Goal: Task Accomplishment & Management: Use online tool/utility

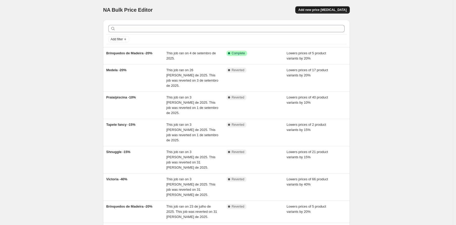
click at [327, 12] on button "Add new price [MEDICAL_DATA]" at bounding box center [323, 9] width 55 height 7
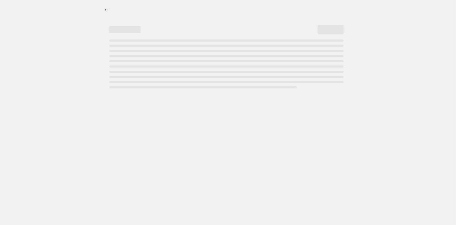
select select "percentage"
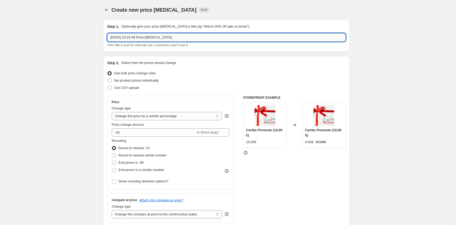
click at [172, 38] on input "[DATE] 10:19:49 Price [MEDICAL_DATA]" at bounding box center [226, 37] width 239 height 8
click at [172, 38] on input "17/09/2025, 10:19:49 Price change job" at bounding box center [226, 37] width 239 height 8
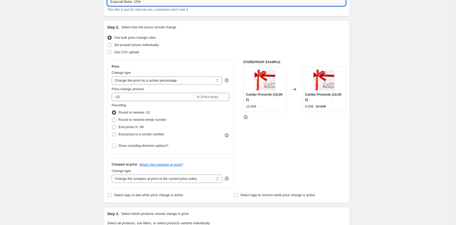
scroll to position [36, 0]
type input "Especial Bebé -15%"
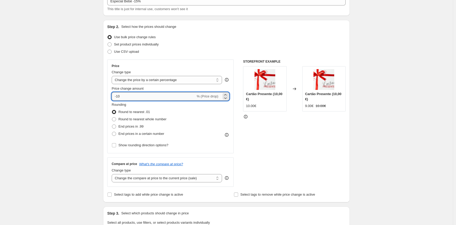
click at [173, 97] on input "-10" at bounding box center [154, 96] width 84 height 8
type input "-15"
click at [288, 132] on div "STOREFRONT EXAMPLE Cartão Presente (10,00 €) 10.00€ Changed to Cartão Presente …" at bounding box center [294, 123] width 103 height 127
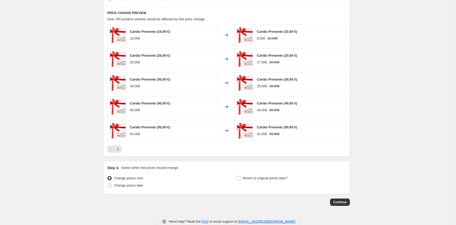
scroll to position [295, 0]
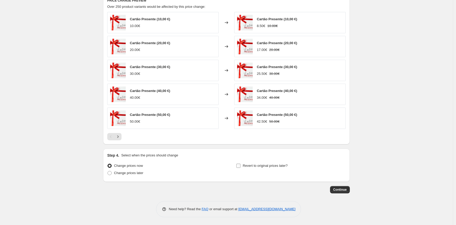
click at [262, 167] on span "Revert to original prices later?" at bounding box center [265, 166] width 45 height 4
click at [241, 167] on input "Revert to original prices later?" at bounding box center [239, 166] width 4 height 4
checkbox input "true"
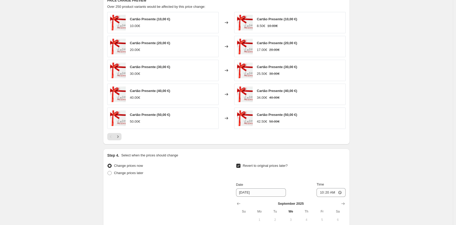
scroll to position [375, 0]
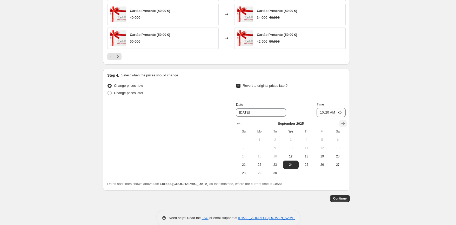
click at [345, 123] on icon "Show next month, October 2025" at bounding box center [343, 123] width 3 height 3
click at [259, 159] on button "13" at bounding box center [260, 156] width 16 height 8
type input "10/13/2025"
click at [327, 113] on input "10:20" at bounding box center [331, 112] width 29 height 9
type input "00:00"
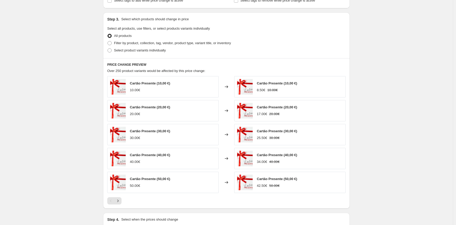
scroll to position [213, 0]
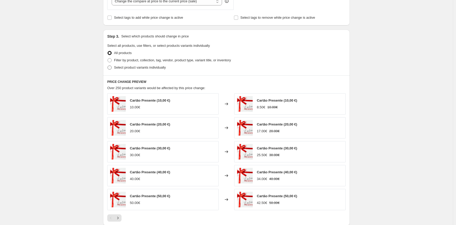
click at [142, 70] on span "Select product variants individually" at bounding box center [140, 67] width 52 height 5
click at [108, 66] on input "Select product variants individually" at bounding box center [108, 66] width 0 height 0
radio input "true"
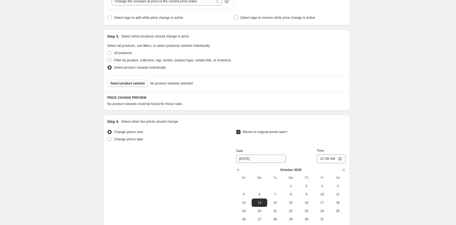
click at [135, 84] on span "Select product variants" at bounding box center [127, 83] width 35 height 4
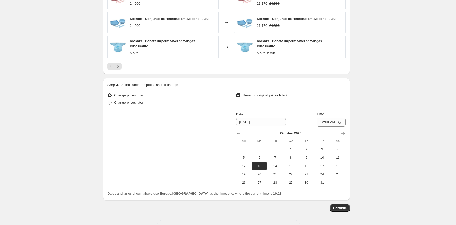
scroll to position [403, 0]
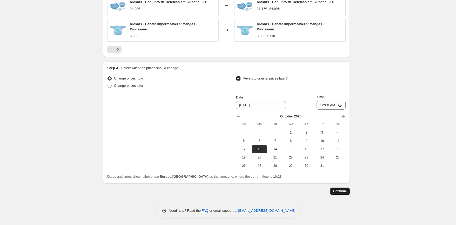
click at [345, 189] on span "Continue" at bounding box center [340, 191] width 14 height 4
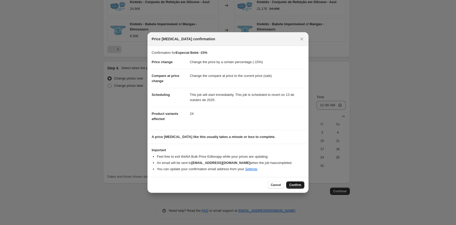
click at [297, 186] on span "Confirm" at bounding box center [296, 185] width 12 height 4
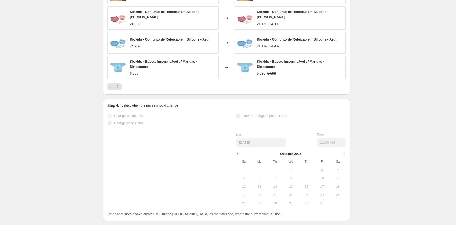
scroll to position [416, 0]
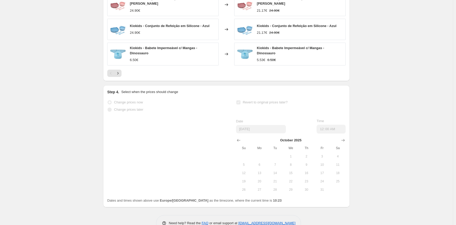
select select "percentage"
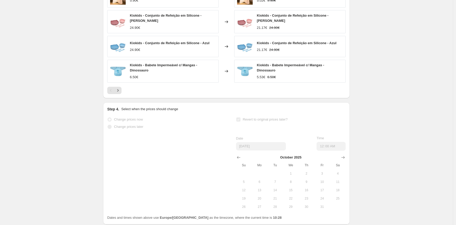
scroll to position [0, 0]
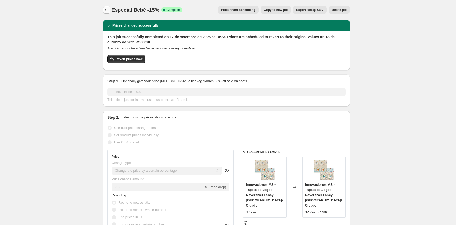
click at [106, 8] on icon "Price change jobs" at bounding box center [106, 9] width 5 height 5
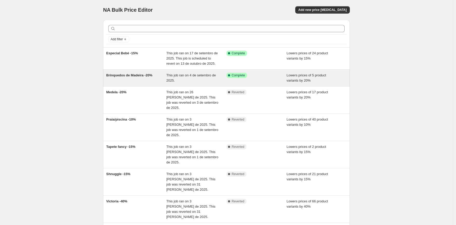
click at [234, 83] on div "Success Complete Complete" at bounding box center [257, 78] width 60 height 10
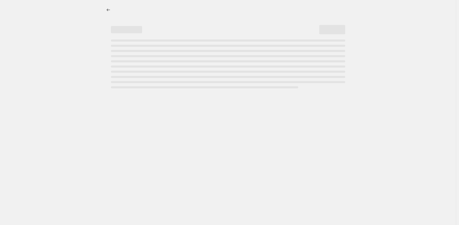
select select "percentage"
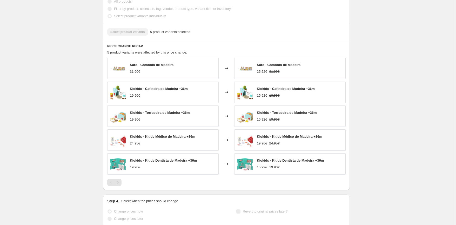
scroll to position [348, 0]
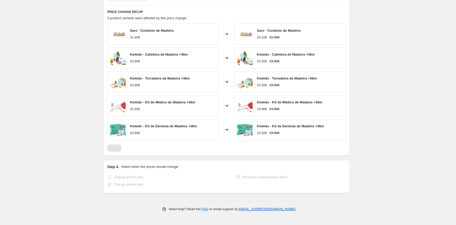
click at [270, 178] on span "Revert to original prices later?" at bounding box center [265, 177] width 45 height 4
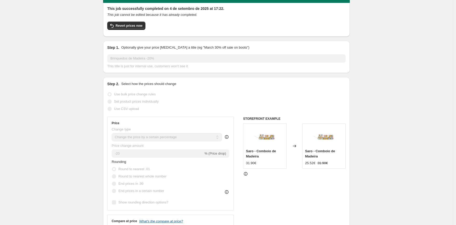
scroll to position [0, 0]
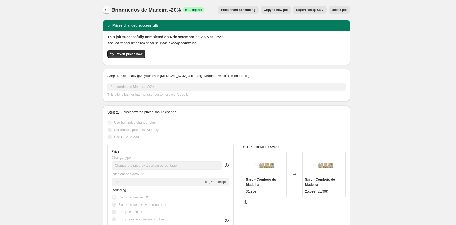
click at [106, 10] on icon "Price change jobs" at bounding box center [106, 9] width 5 height 5
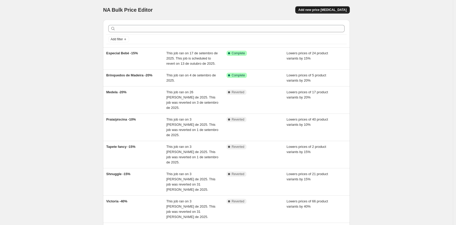
click at [312, 7] on button "Add new price change job" at bounding box center [323, 9] width 55 height 7
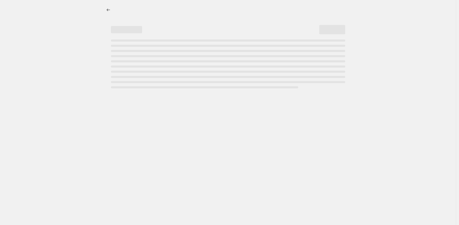
select select "percentage"
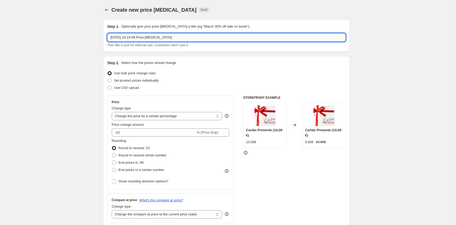
click at [176, 35] on input "17/09/2025, 10:19:49 Price change job" at bounding box center [226, 37] width 239 height 8
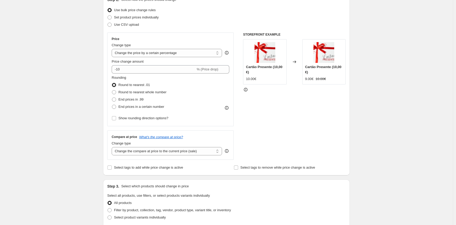
scroll to position [81, 0]
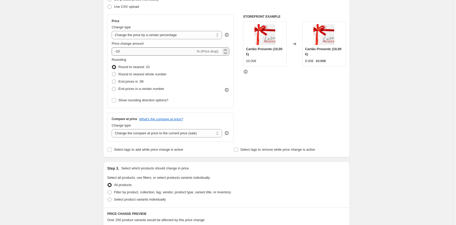
type input "Especial Bebé -20%"
click at [139, 51] on input "-10" at bounding box center [154, 51] width 84 height 8
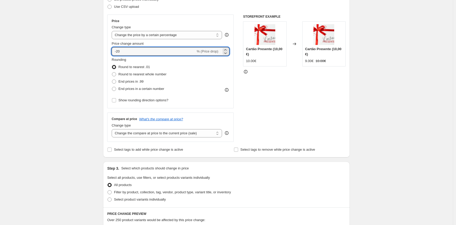
type input "-20"
click at [275, 107] on div "STOREFRONT EXAMPLE Cartão Presente (10,00 €) 10.00€ Changed to Cartão Presente …" at bounding box center [294, 78] width 103 height 127
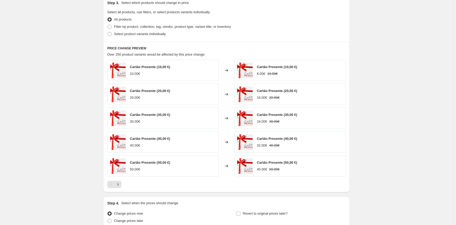
scroll to position [247, 0]
click at [151, 26] on span "Filter by product, collection, tag, vendor, product type, variant title, or inv…" at bounding box center [172, 26] width 117 height 4
click at [108, 24] on input "Filter by product, collection, tag, vendor, product type, variant title, or inv…" at bounding box center [108, 24] width 0 height 0
radio input "true"
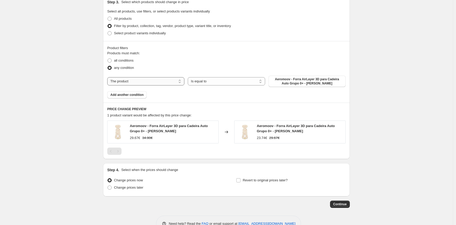
click at [158, 81] on select "The product The product's collection The product's tag The product's vendor The…" at bounding box center [145, 81] width 77 height 8
select select "vendor"
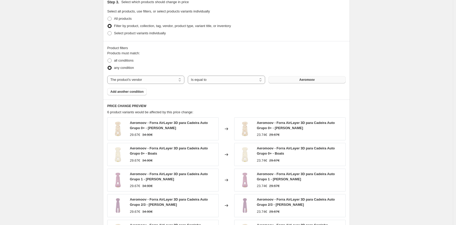
click at [301, 79] on span "Aeromoov" at bounding box center [307, 80] width 15 height 4
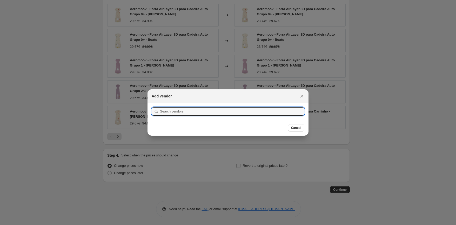
scroll to position [0, 0]
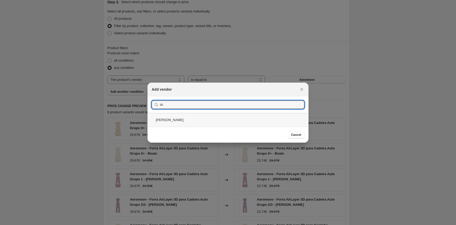
type input "dr."
click at [235, 116] on div "Dr. Brown's" at bounding box center [228, 120] width 161 height 14
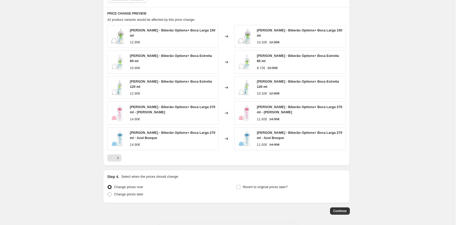
scroll to position [358, 0]
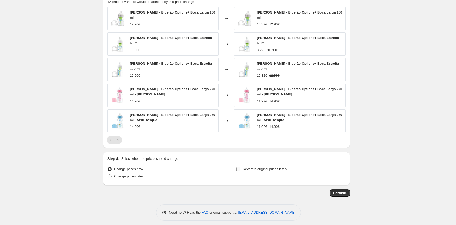
click at [257, 167] on span "Revert to original prices later?" at bounding box center [265, 169] width 45 height 4
click at [241, 167] on input "Revert to original prices later?" at bounding box center [239, 169] width 4 height 4
checkbox input "true"
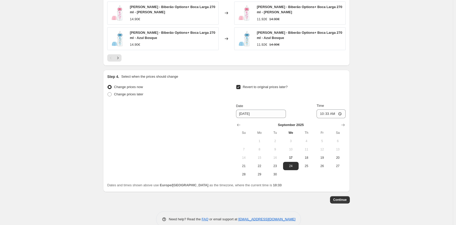
scroll to position [447, 0]
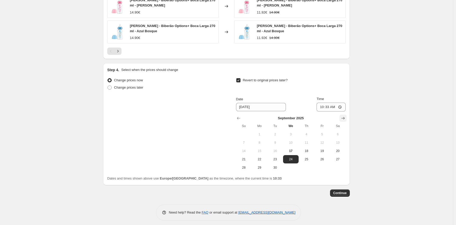
click at [346, 117] on icon "Show next month, October 2025" at bounding box center [343, 118] width 5 height 5
click at [261, 147] on button "13" at bounding box center [260, 151] width 16 height 8
type input "10/13/2025"
drag, startPoint x: 329, startPoint y: 104, endPoint x: 326, endPoint y: 103, distance: 2.7
click at [326, 103] on input "10:33" at bounding box center [331, 107] width 29 height 9
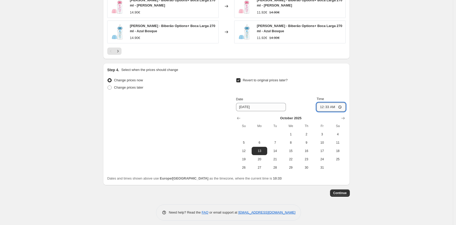
type input "00:00"
click at [345, 191] on span "Continue" at bounding box center [340, 193] width 14 height 4
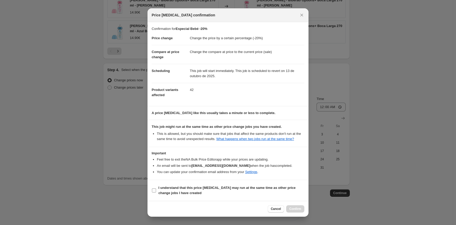
click at [201, 193] on b "I understand that this price change job may run at the same time as other price…" at bounding box center [227, 190] width 137 height 9
click at [156, 193] on input "I understand that this price change job may run at the same time as other price…" at bounding box center [154, 190] width 4 height 4
checkbox input "true"
click at [298, 211] on span "Confirm" at bounding box center [296, 209] width 12 height 4
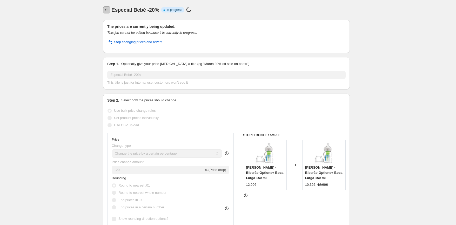
click at [109, 11] on icon "Price change jobs" at bounding box center [106, 9] width 5 height 5
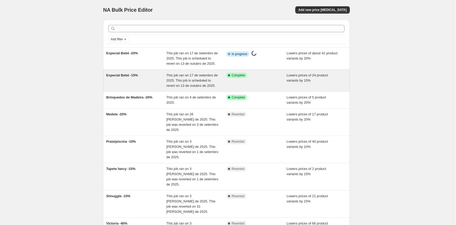
click at [188, 86] on span "This job ran on 17 de setembro de 2025. This job is scheduled to revert on 13 d…" at bounding box center [192, 80] width 51 height 14
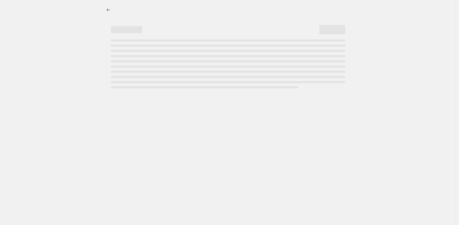
select select "percentage"
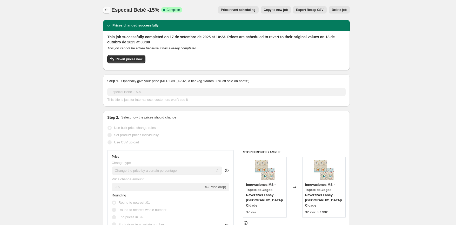
click at [108, 9] on icon "Price change jobs" at bounding box center [106, 9] width 5 height 5
